Goal: Browse casually: Explore the website without a specific task or goal

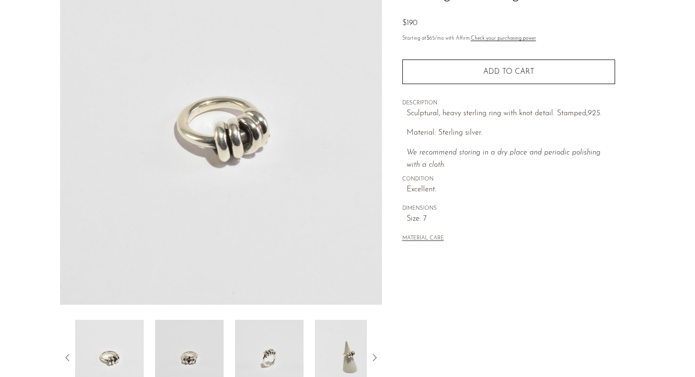
scroll to position [238, 0]
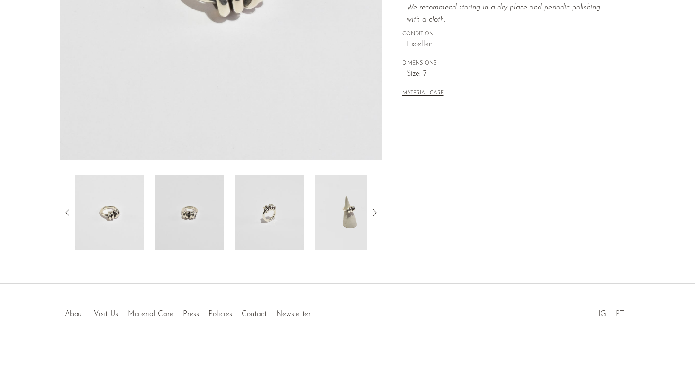
click at [334, 226] on img at bounding box center [349, 213] width 69 height 76
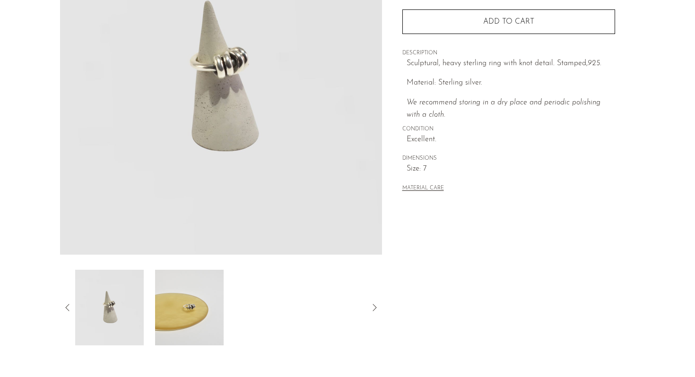
scroll to position [223, 0]
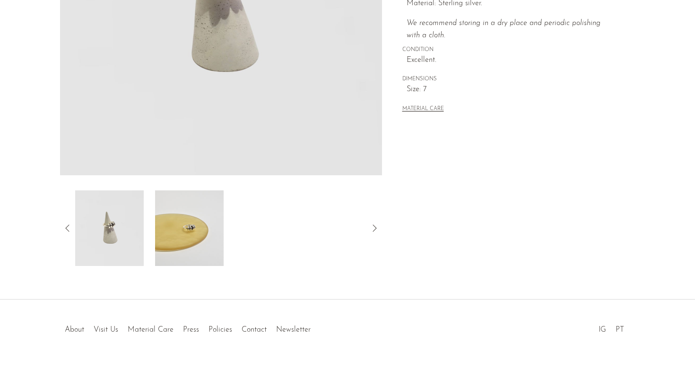
click at [126, 237] on img at bounding box center [109, 229] width 69 height 76
click at [69, 229] on icon at bounding box center [67, 228] width 11 height 11
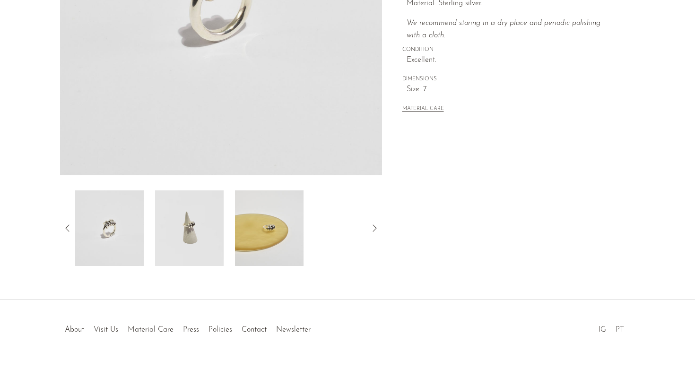
click at [113, 226] on img at bounding box center [109, 229] width 69 height 76
click at [123, 244] on img at bounding box center [109, 229] width 69 height 76
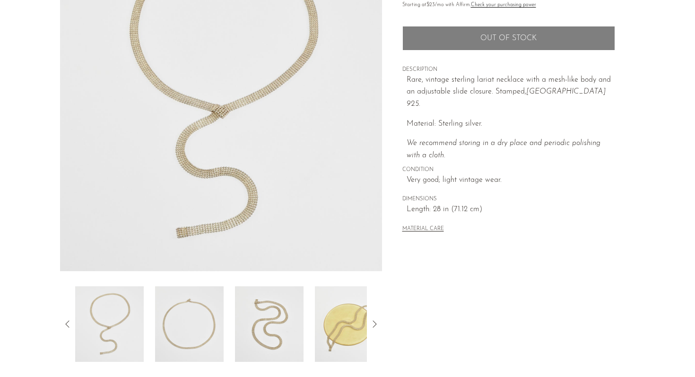
scroll to position [141, 0]
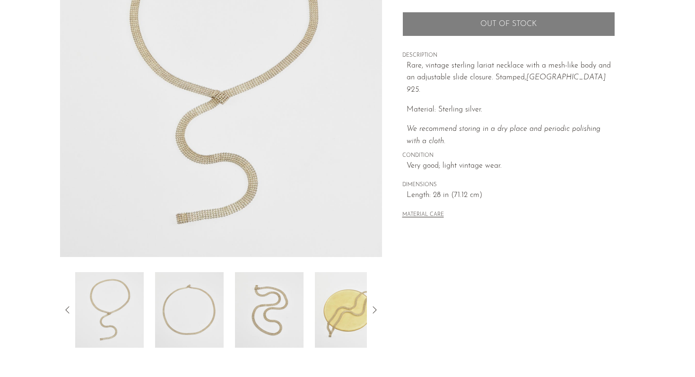
click at [259, 304] on img at bounding box center [269, 310] width 69 height 76
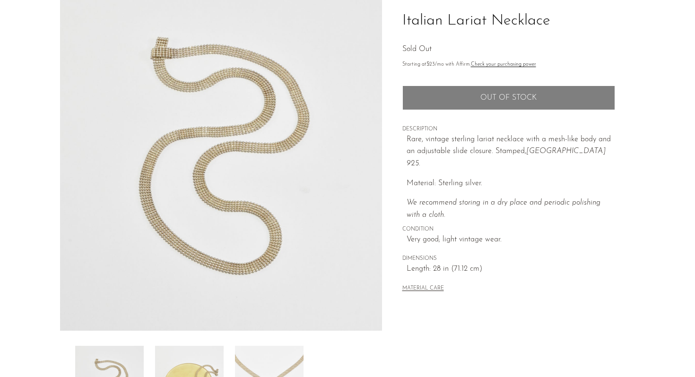
scroll to position [0, 0]
